Goal: Task Accomplishment & Management: Manage account settings

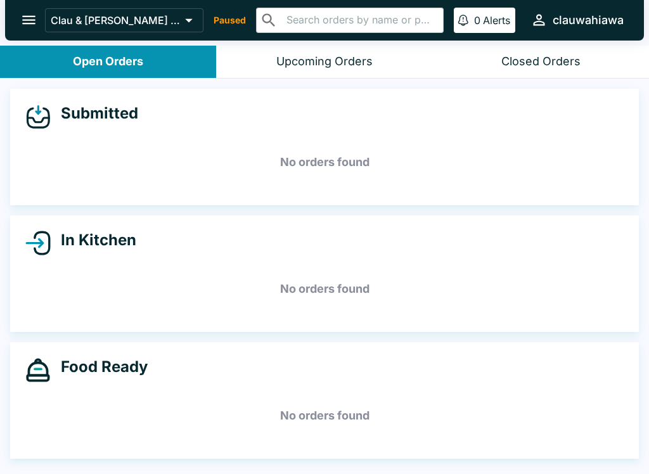
click at [328, 58] on div "Upcoming Orders" at bounding box center [324, 62] width 96 height 15
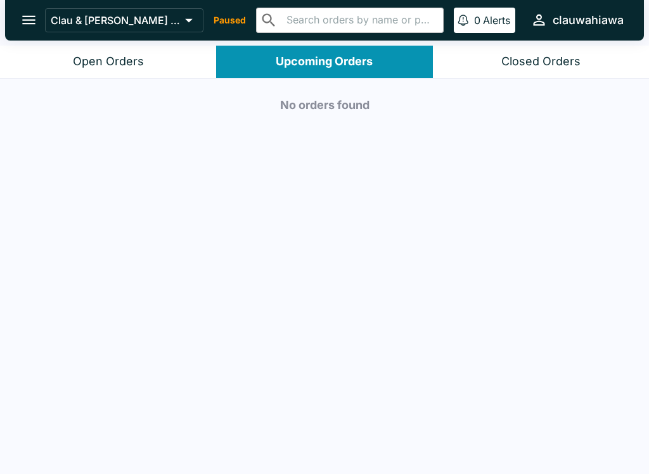
click at [132, 52] on button "Open Orders" at bounding box center [108, 62] width 216 height 32
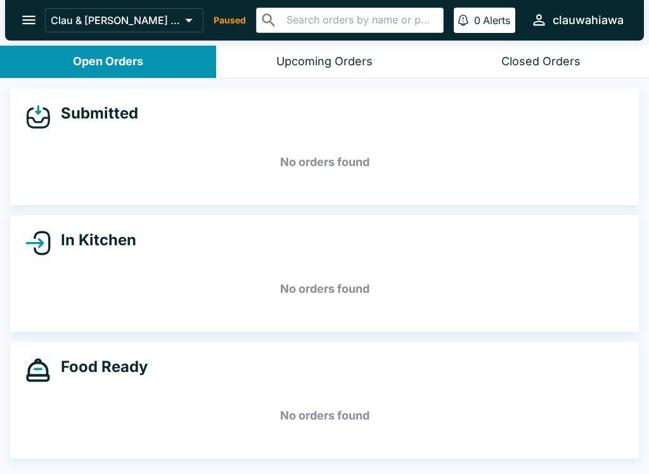
click at [235, 23] on p "Paused" at bounding box center [230, 20] width 32 height 13
click at [190, 22] on icon at bounding box center [190, 21] width 8 height 4
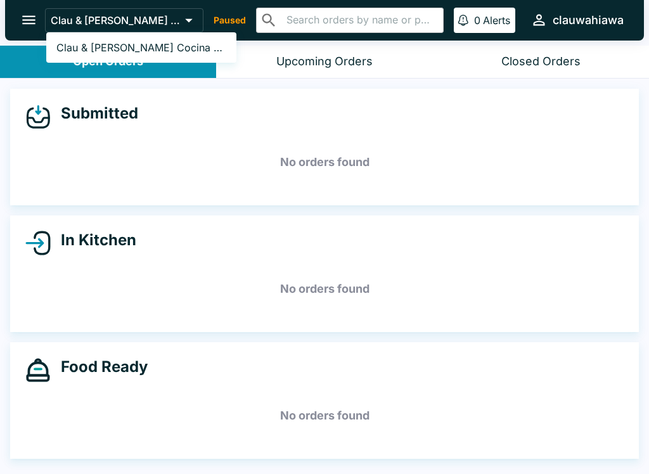
click at [255, 259] on div at bounding box center [324, 237] width 649 height 474
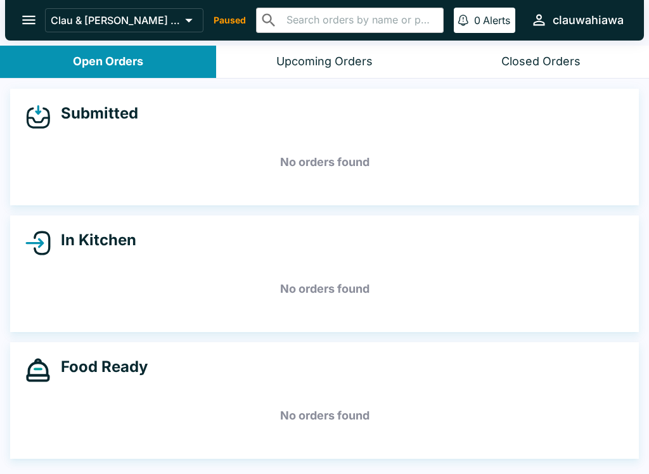
click at [27, 19] on icon "open drawer" at bounding box center [28, 19] width 17 height 17
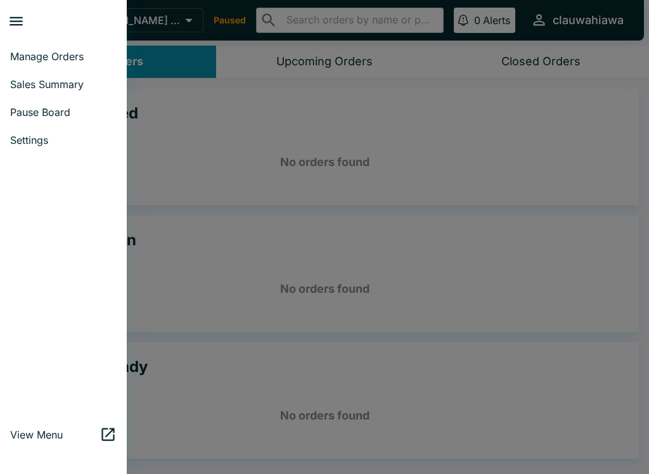
click at [106, 113] on span "Pause Board" at bounding box center [63, 112] width 107 height 13
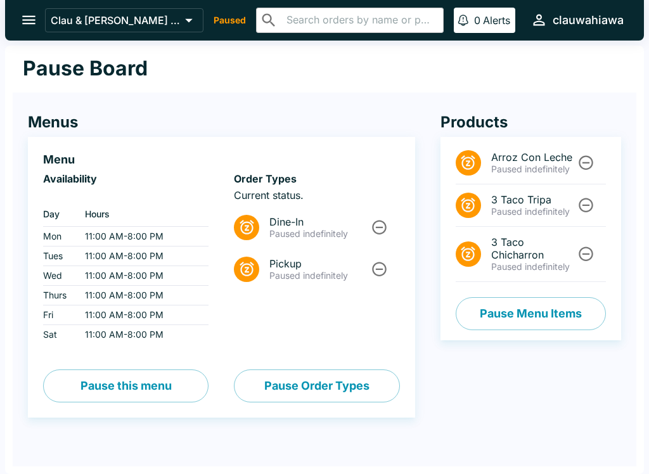
click at [329, 232] on p "Paused indefinitely" at bounding box center [320, 233] width 100 height 11
click at [384, 222] on icon "Unpause" at bounding box center [380, 227] width 15 height 15
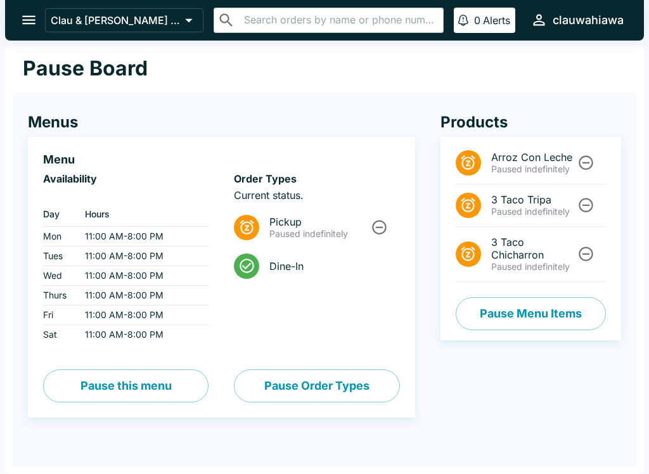
click at [385, 226] on icon "Unpause" at bounding box center [379, 227] width 17 height 17
click at [23, 23] on icon "open drawer" at bounding box center [28, 19] width 17 height 17
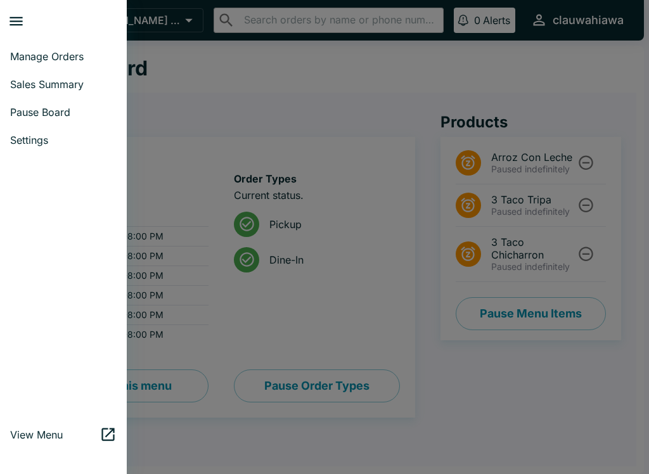
click at [84, 54] on span "Manage Orders" at bounding box center [63, 56] width 107 height 13
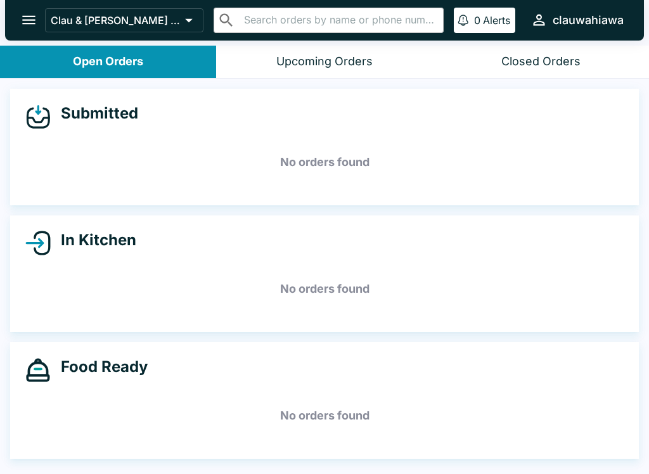
click at [318, 60] on div "Upcoming Orders" at bounding box center [324, 62] width 96 height 15
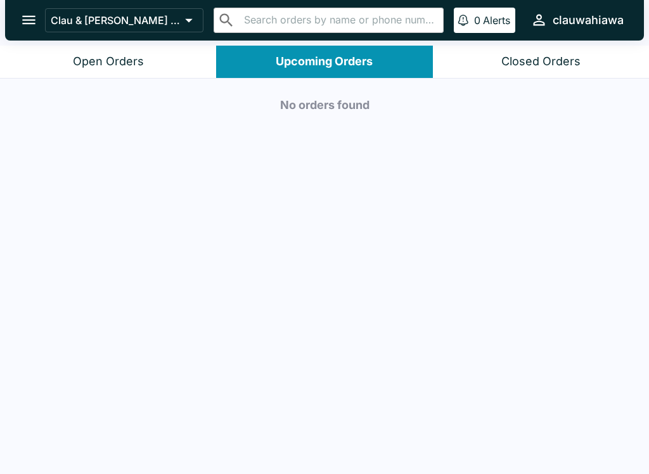
click at [117, 67] on div "Open Orders" at bounding box center [108, 62] width 71 height 15
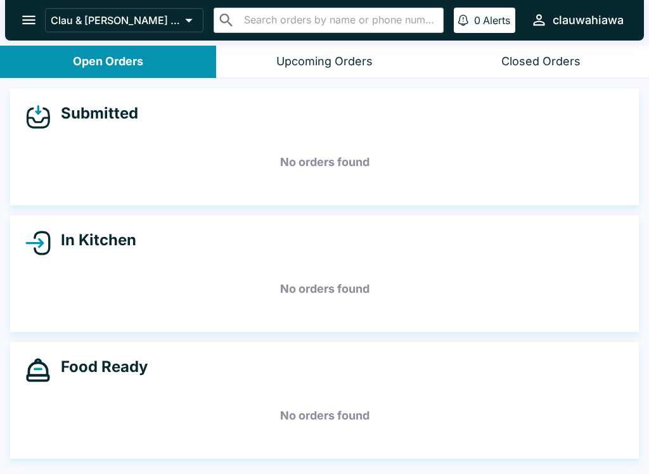
click at [25, 18] on icon "open drawer" at bounding box center [28, 19] width 17 height 17
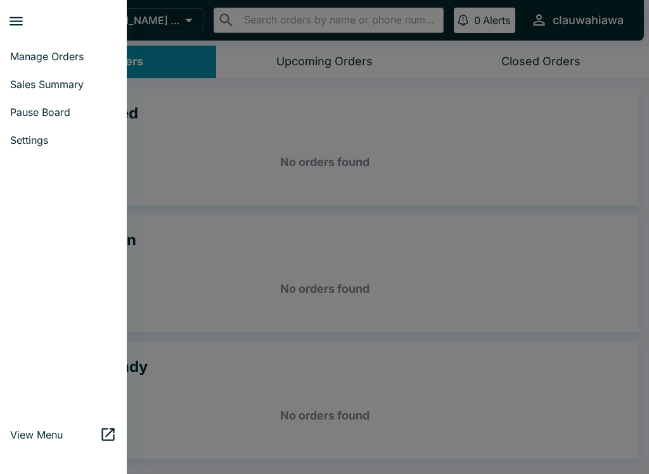
click at [72, 117] on span "Pause Board" at bounding box center [63, 112] width 107 height 13
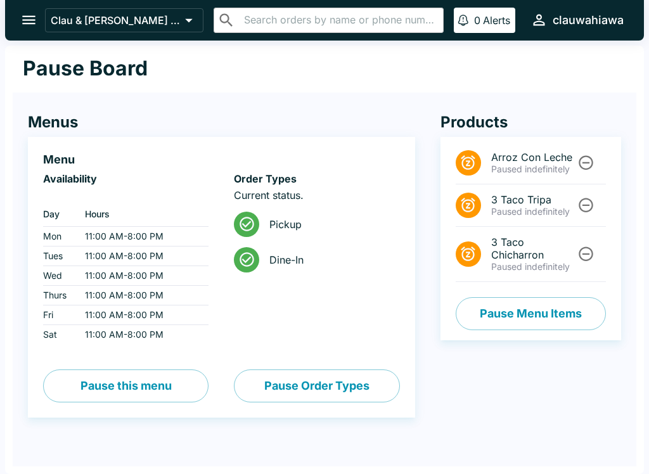
click at [244, 262] on icon at bounding box center [247, 259] width 15 height 15
click at [372, 383] on button "Pause Order Types" at bounding box center [317, 386] width 166 height 33
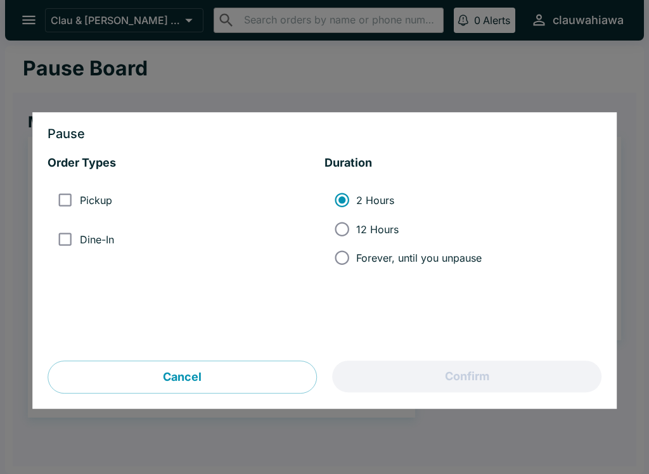
click at [242, 380] on button "Cancel" at bounding box center [183, 377] width 270 height 33
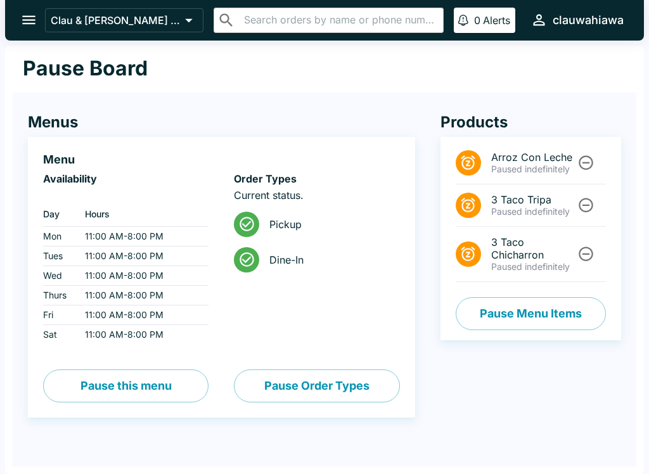
click at [161, 383] on button "Pause this menu" at bounding box center [126, 386] width 166 height 33
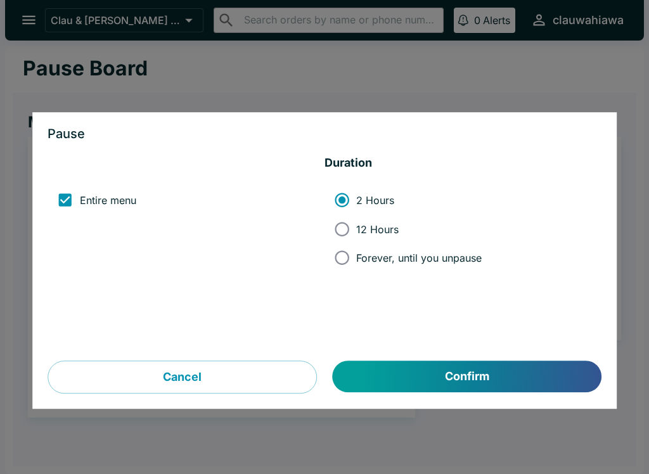
click at [243, 380] on button "Cancel" at bounding box center [183, 377] width 270 height 33
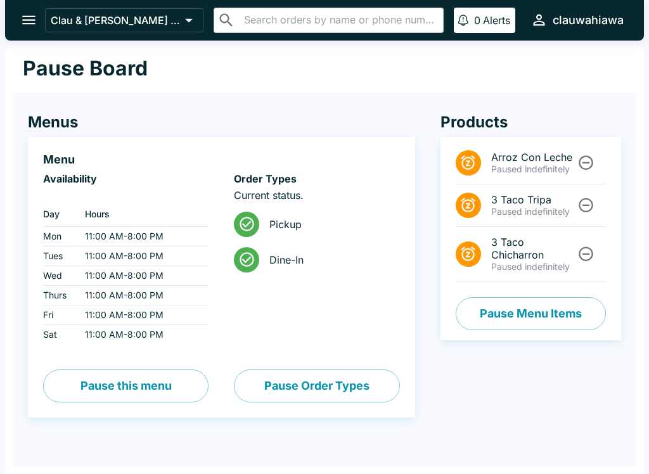
click at [34, 25] on icon "open drawer" at bounding box center [28, 19] width 17 height 17
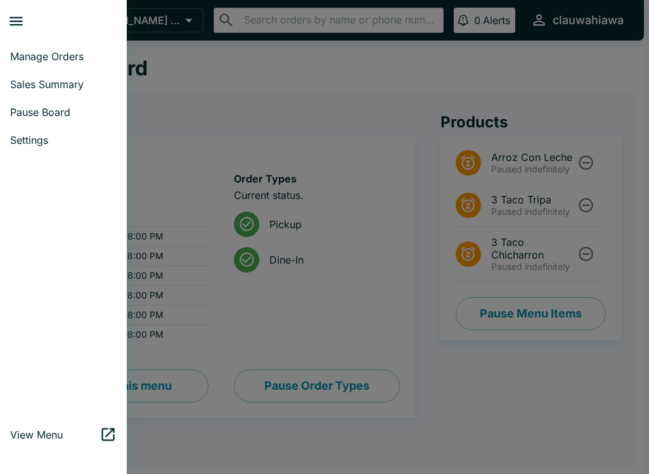
click at [90, 52] on span "Manage Orders" at bounding box center [63, 56] width 107 height 13
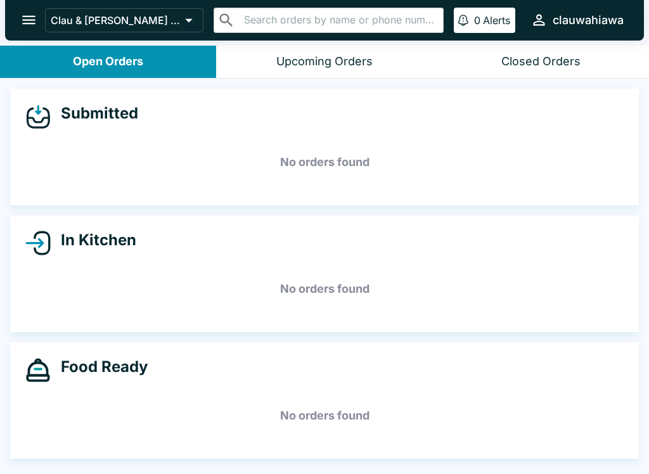
click at [30, 22] on icon "open drawer" at bounding box center [28, 19] width 17 height 17
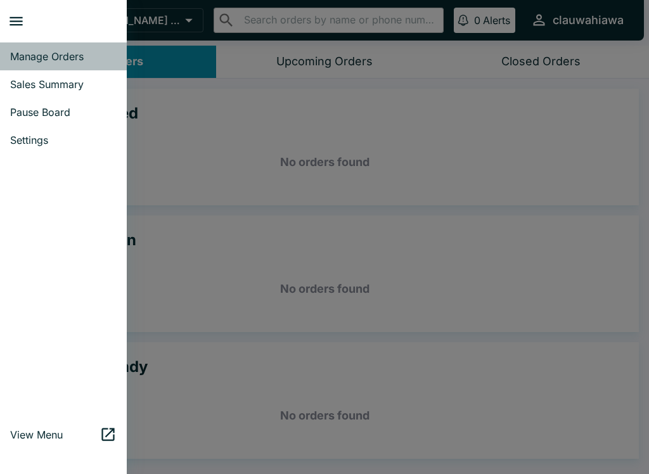
click at [78, 62] on span "Manage Orders" at bounding box center [63, 56] width 107 height 13
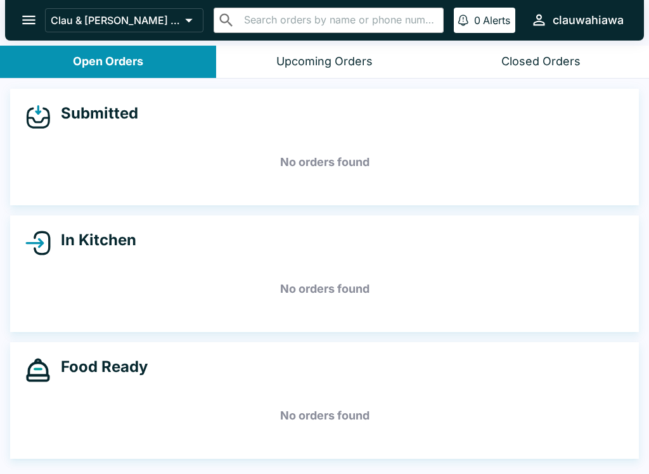
click at [25, 32] on button "open drawer" at bounding box center [29, 20] width 32 height 32
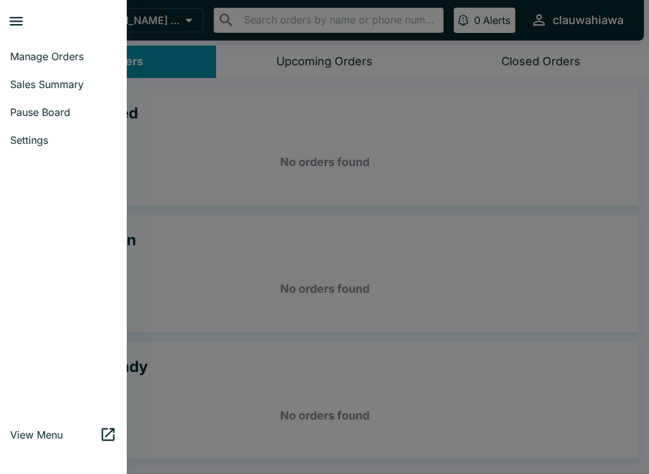
click at [89, 105] on link "Pause Board" at bounding box center [63, 112] width 127 height 28
